Goal: Task Accomplishment & Management: Use online tool/utility

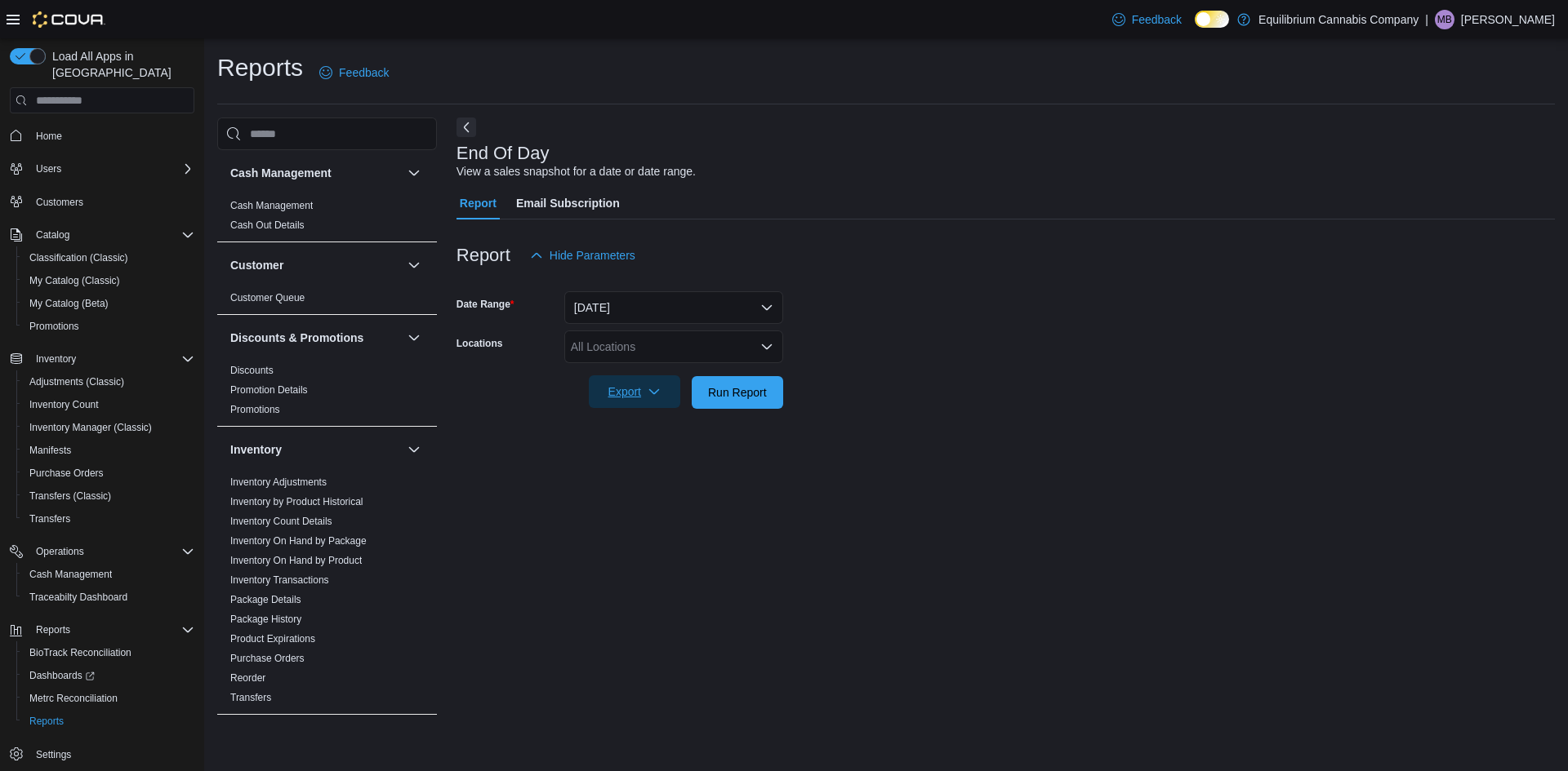
click at [640, 392] on span "Export" at bounding box center [634, 392] width 72 height 33
click at [645, 455] on span "Export to Pdf" at bounding box center [637, 457] width 74 height 13
click at [1510, 20] on p "Mandie Baxter" at bounding box center [1507, 19] width 94 height 20
drag, startPoint x: 1439, startPoint y: 161, endPoint x: 1165, endPoint y: 38, distance: 300.3
click at [1438, 160] on span "Sign Out" at bounding box center [1449, 161] width 44 height 16
